Goal: Task Accomplishment & Management: Use online tool/utility

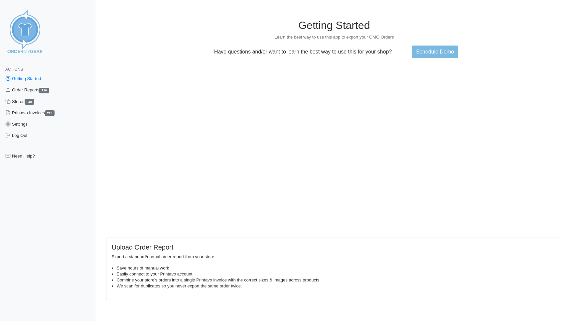
click at [29, 93] on link "Order Reports 726" at bounding box center [48, 89] width 96 height 11
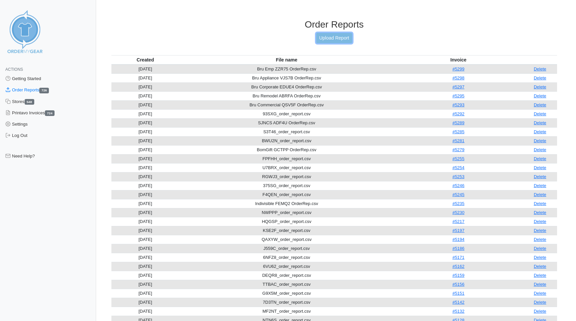
click at [326, 38] on link "Upload Report" at bounding box center [334, 38] width 36 height 10
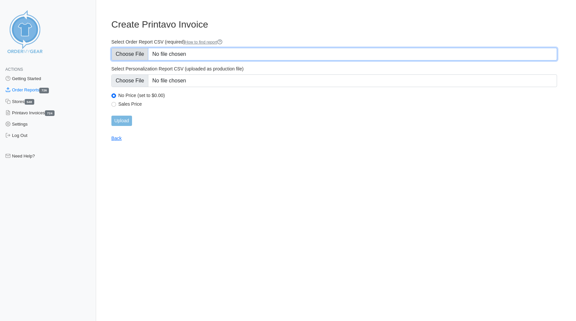
click at [136, 55] on input "Select Order Report CSV (required) How to find report" at bounding box center [334, 54] width 446 height 13
type input "C:\fakepath\2M2S8_order_report.csv"
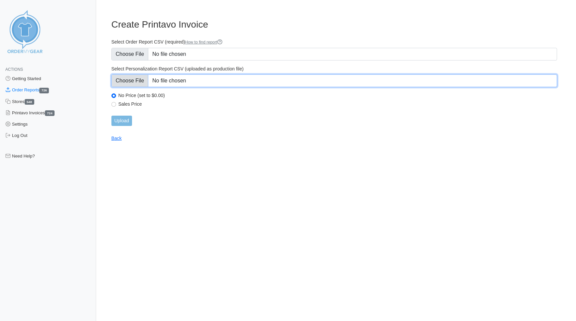
click at [130, 78] on input "Select Personalization Report CSV (uploaded as production file)" at bounding box center [334, 80] width 446 height 13
type input "C:\fakepath\2M2S8_personalization_report.csv"
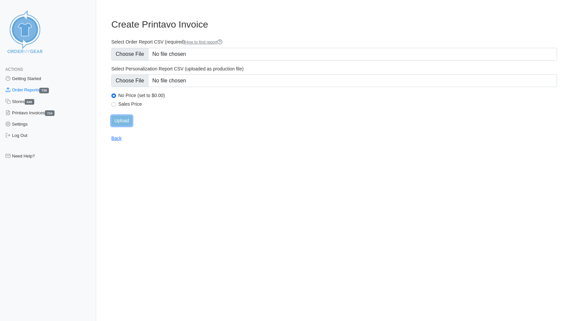
click at [127, 123] on input "Upload" at bounding box center [121, 121] width 21 height 10
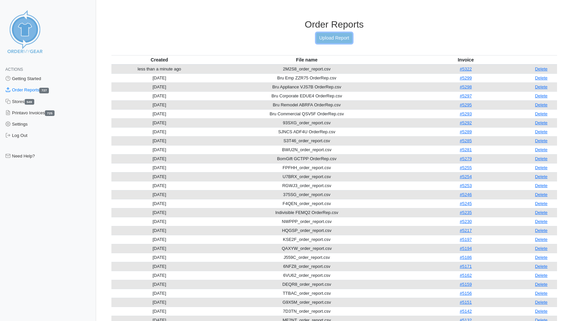
click at [330, 37] on link "Upload Report" at bounding box center [334, 38] width 36 height 10
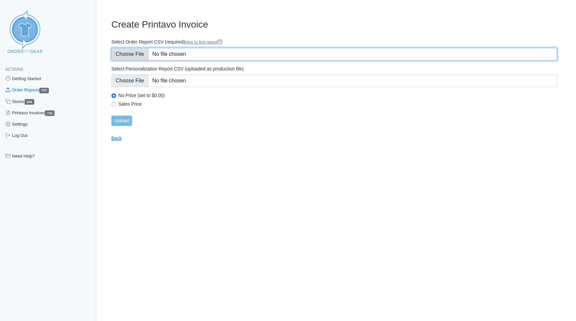
click at [132, 55] on input "Select Order Report CSV (required) How to find report" at bounding box center [334, 54] width 446 height 13
type input "C:\fakepath\8Q795_order_report.csv"
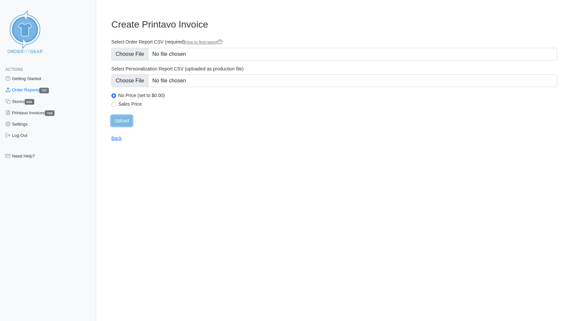
click at [124, 117] on input "Upload" at bounding box center [121, 121] width 21 height 10
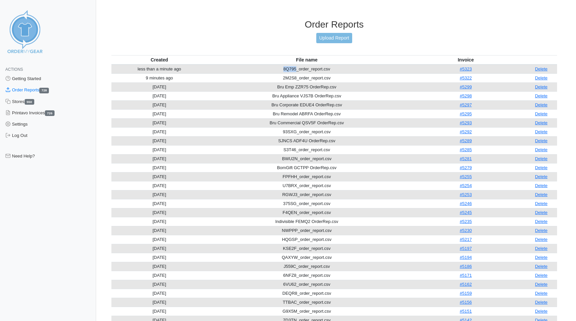
drag, startPoint x: 282, startPoint y: 58, endPoint x: 296, endPoint y: 58, distance: 14.0
click at [296, 65] on td "8Q795_order_report.csv" at bounding box center [307, 69] width 199 height 9
copy td "8Q795"
click at [324, 39] on link "Upload Report" at bounding box center [334, 38] width 36 height 10
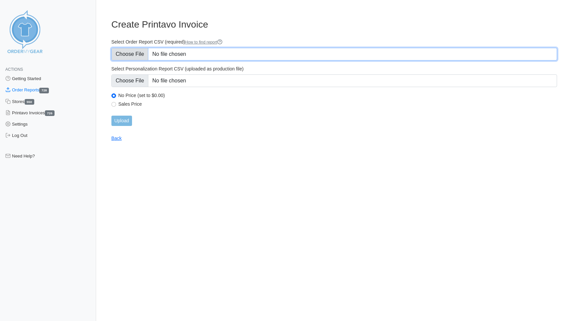
click at [131, 54] on input "Select Order Report CSV (required) How to find report" at bounding box center [334, 54] width 446 height 13
type input "C:\fakepath\PHX9P_order_report.csv"
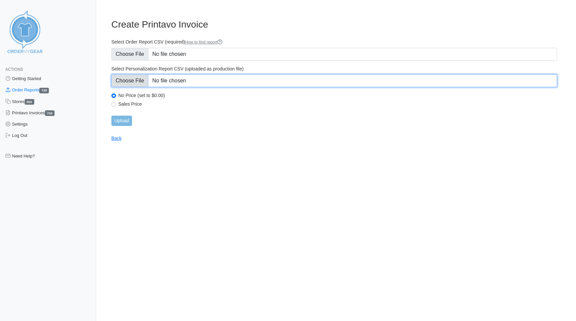
click at [136, 82] on input "Select Personalization Report CSV (uploaded as production file)" at bounding box center [334, 80] width 446 height 13
type input "C:\fakepath\PHX9P_personalization_report.csv"
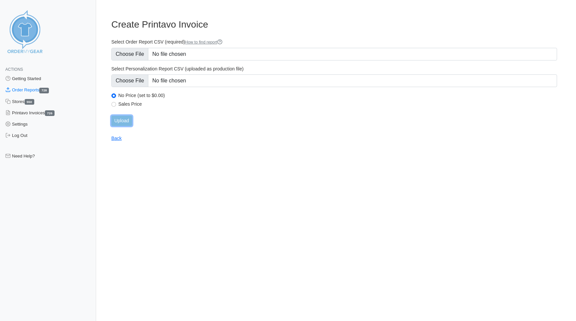
click at [125, 121] on input "Upload" at bounding box center [121, 121] width 21 height 10
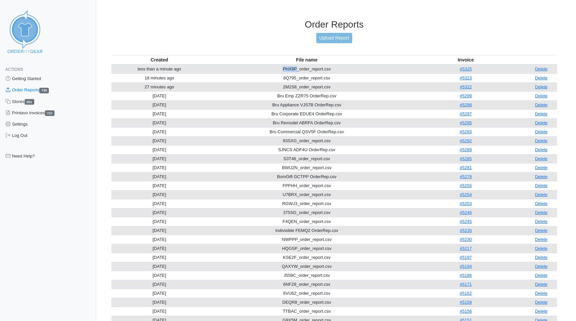
drag, startPoint x: 282, startPoint y: 58, endPoint x: 296, endPoint y: 57, distance: 14.0
click at [296, 65] on td "PHX9P_order_report.csv" at bounding box center [307, 69] width 199 height 9
copy td "PHX9P"
